Goal: Task Accomplishment & Management: Use online tool/utility

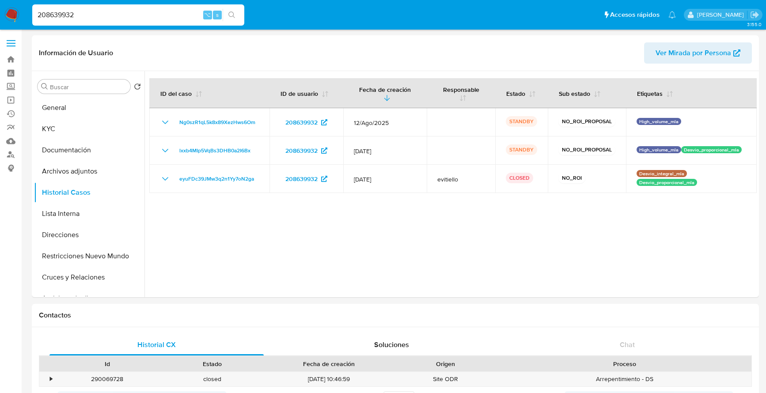
select select "10"
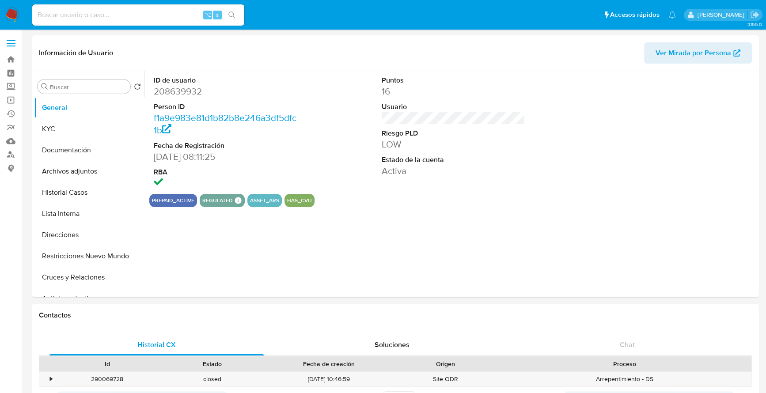
select select "10"
click at [62, 186] on button "Historial Casos" at bounding box center [85, 192] width 103 height 21
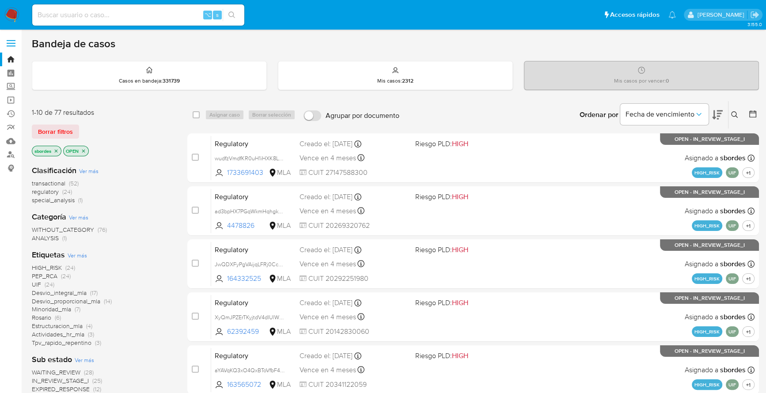
click at [733, 116] on icon at bounding box center [734, 114] width 7 height 7
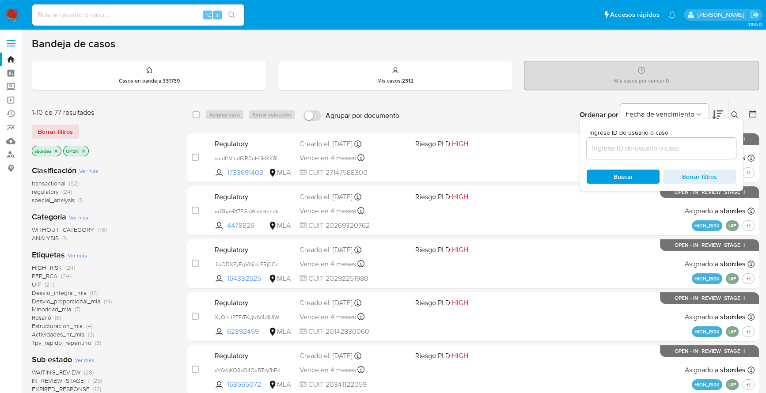
click at [641, 148] on input at bounding box center [661, 148] width 149 height 11
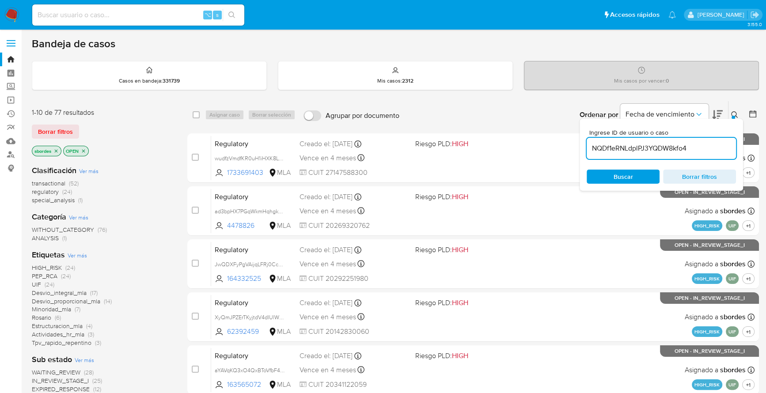
type input "NQDf1eRNLdplPJ3YQDW8kfo4"
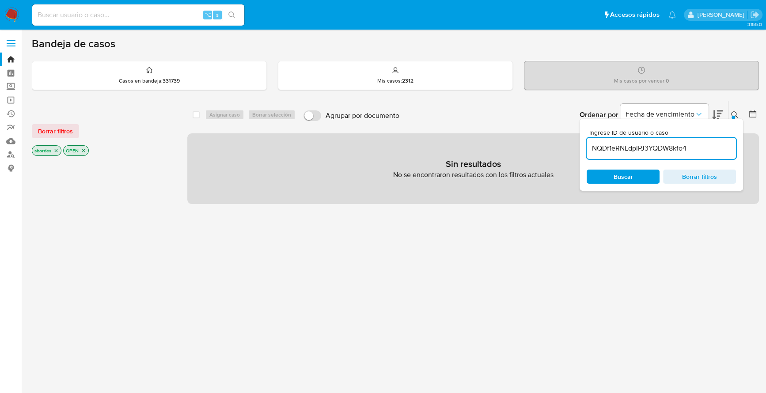
click at [734, 116] on div at bounding box center [734, 118] width 4 height 4
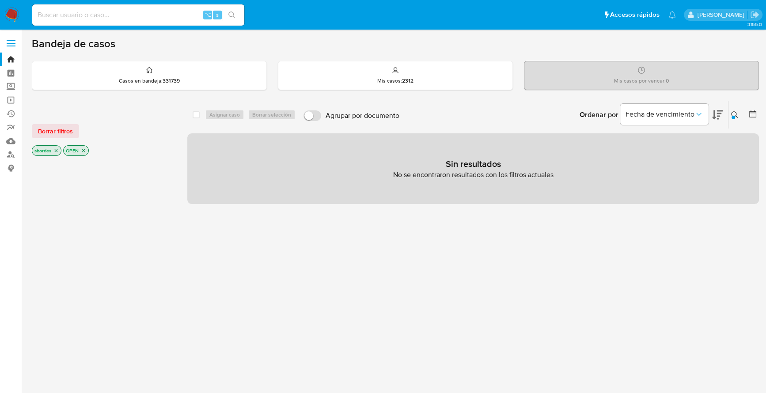
click at [65, 120] on div "Borrar filtros sbordes OPEN" at bounding box center [102, 133] width 141 height 50
click at [66, 126] on span "Borrar filtros" at bounding box center [55, 131] width 35 height 12
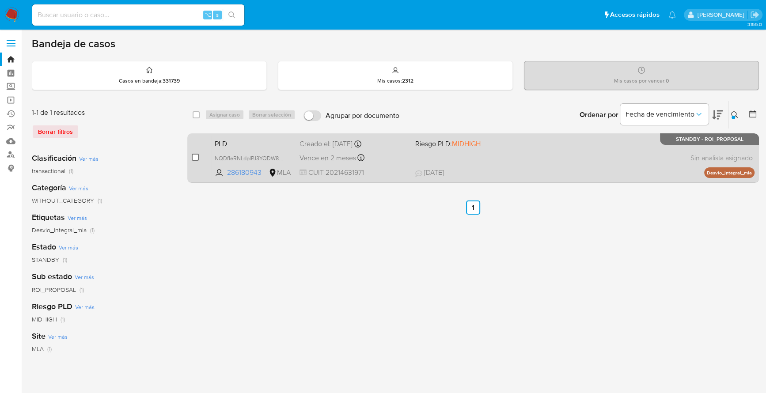
click at [194, 157] on input "checkbox" at bounding box center [195, 157] width 7 height 7
checkbox input "true"
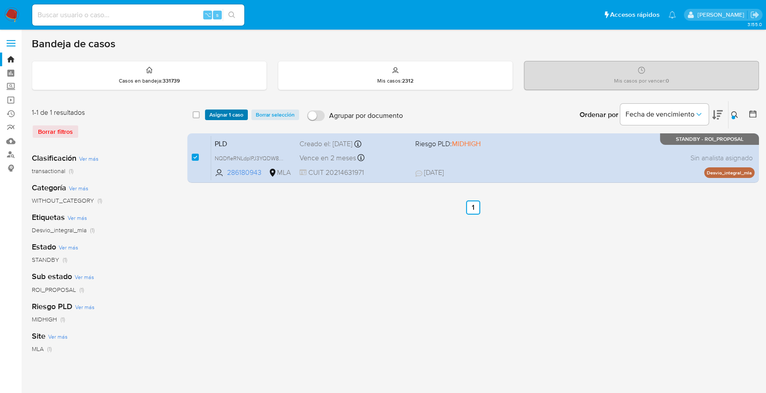
click at [225, 117] on span "Asignar 1 caso" at bounding box center [226, 114] width 34 height 9
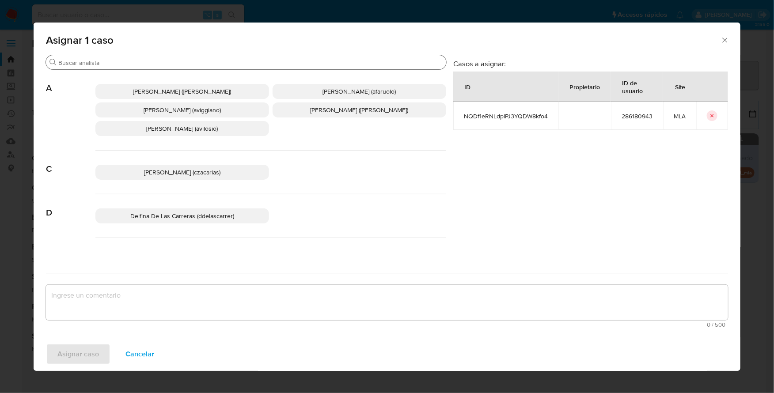
click at [117, 66] on div "Buscar" at bounding box center [246, 62] width 400 height 14
click at [117, 65] on input "Buscar" at bounding box center [250, 63] width 384 height 8
type input "b"
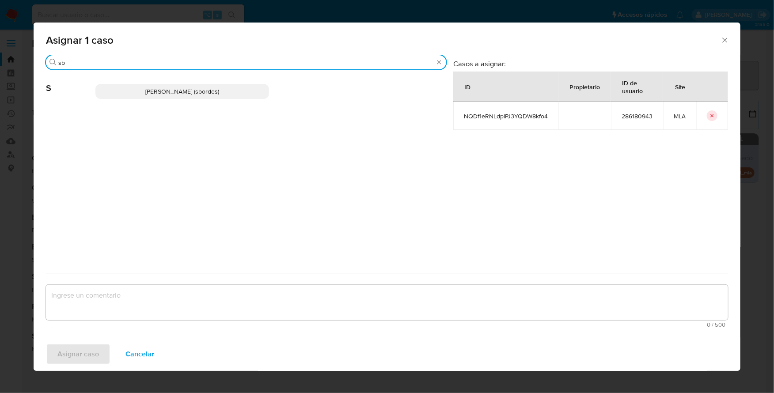
type input "sb"
click at [136, 92] on p "Stefania Bordes (sbordes)" at bounding box center [182, 91] width 174 height 15
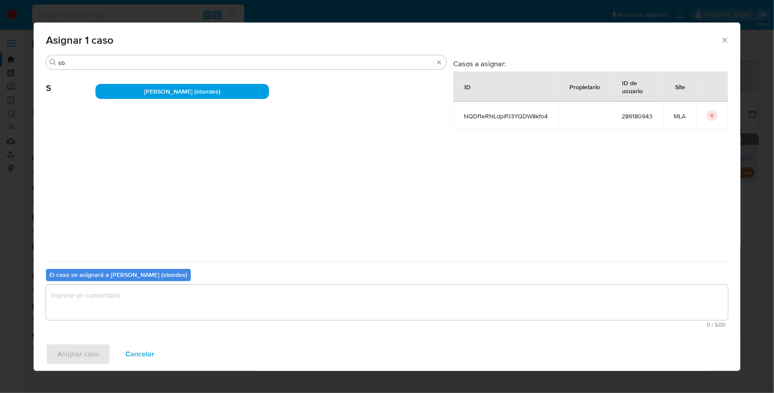
click at [149, 316] on textarea "assign-modal" at bounding box center [387, 302] width 682 height 35
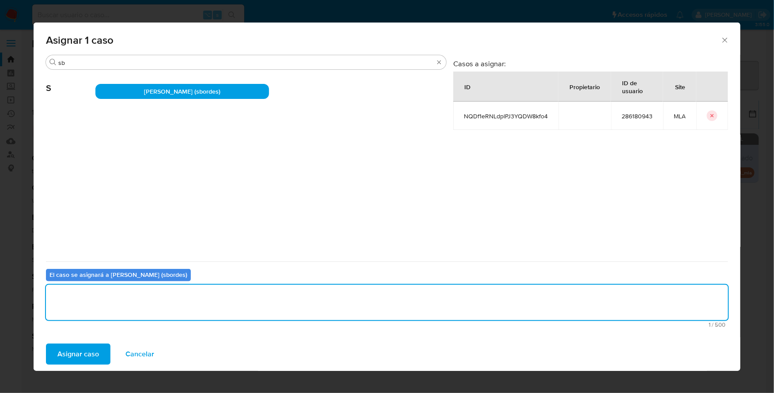
click at [74, 348] on span "Asignar caso" at bounding box center [78, 354] width 42 height 19
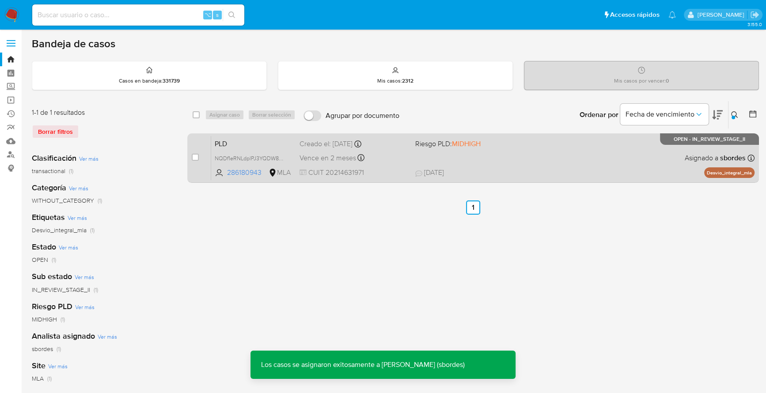
click at [489, 159] on div "PLD NQDf1eRNLdplPJ3YQDW8kfo4 286180943 MLA Riesgo PLD: MIDHIGH Creado el: 12/07…" at bounding box center [482, 158] width 543 height 45
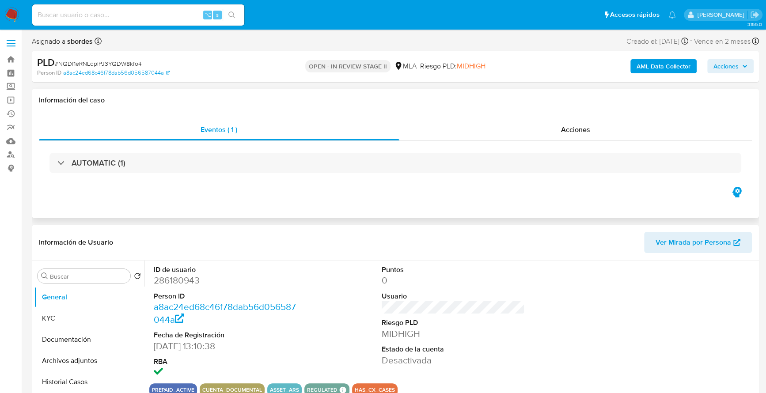
select select "10"
click at [734, 67] on span "Acciones" at bounding box center [726, 66] width 25 height 14
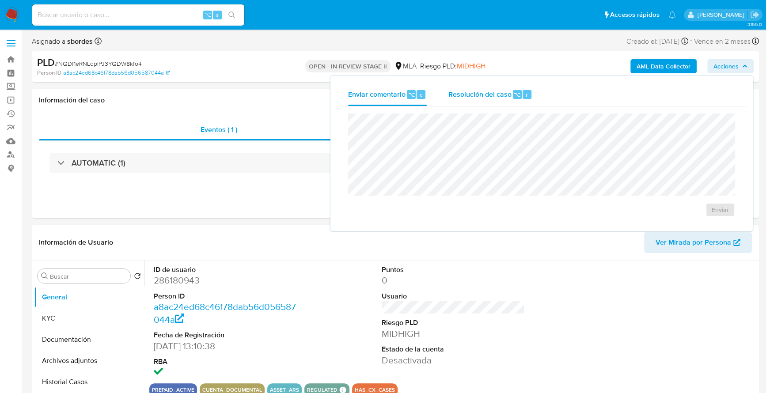
click at [508, 93] on span "Resolución del caso" at bounding box center [479, 94] width 63 height 10
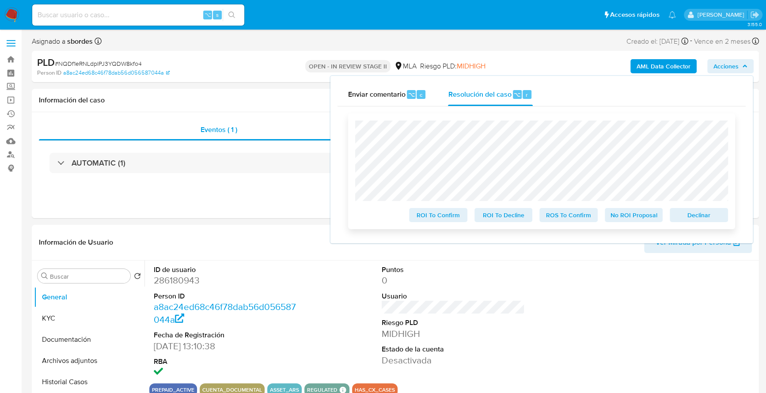
click at [695, 219] on span "Declinar" at bounding box center [699, 215] width 46 height 12
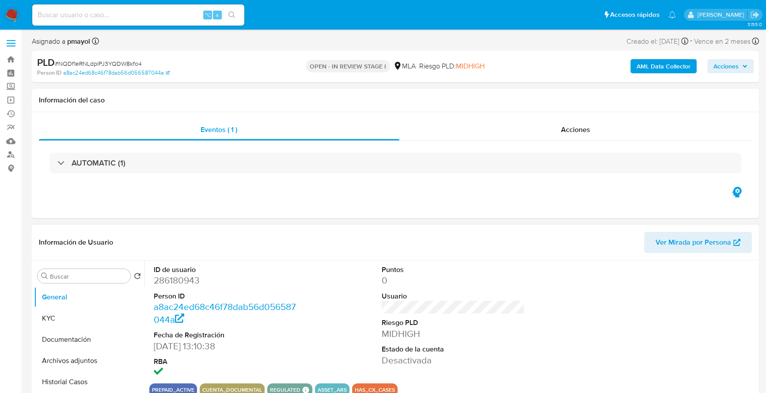
select select "10"
